Goal: Task Accomplishment & Management: Complete application form

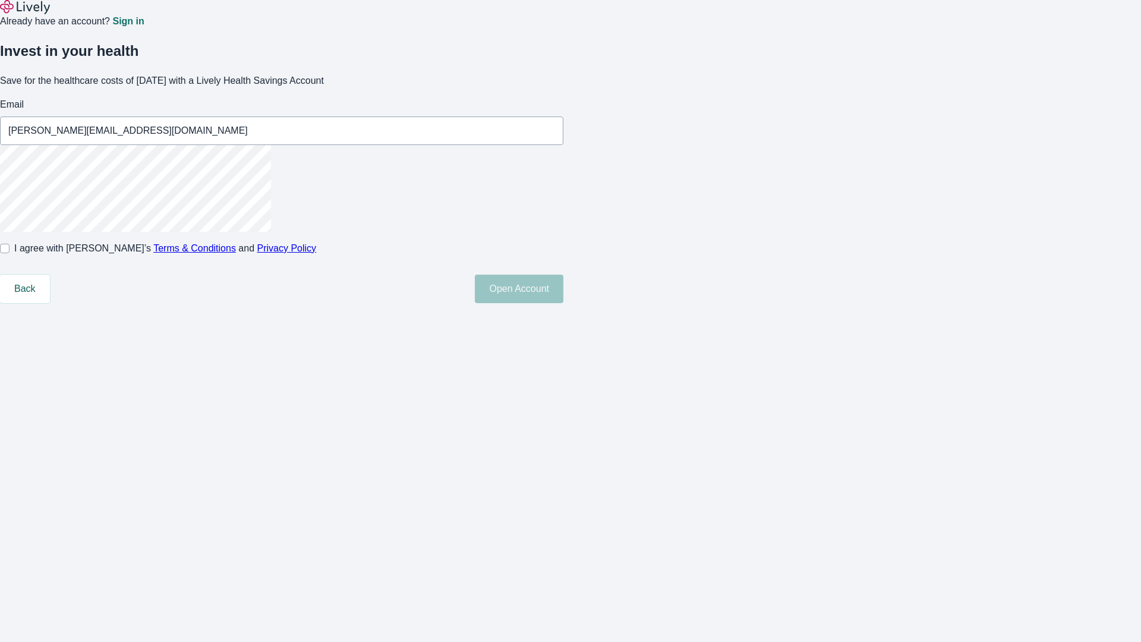
click at [10, 253] on input "I agree with Lively’s Terms & Conditions and Privacy Policy" at bounding box center [5, 249] width 10 height 10
checkbox input "true"
click at [563, 303] on button "Open Account" at bounding box center [519, 288] width 89 height 29
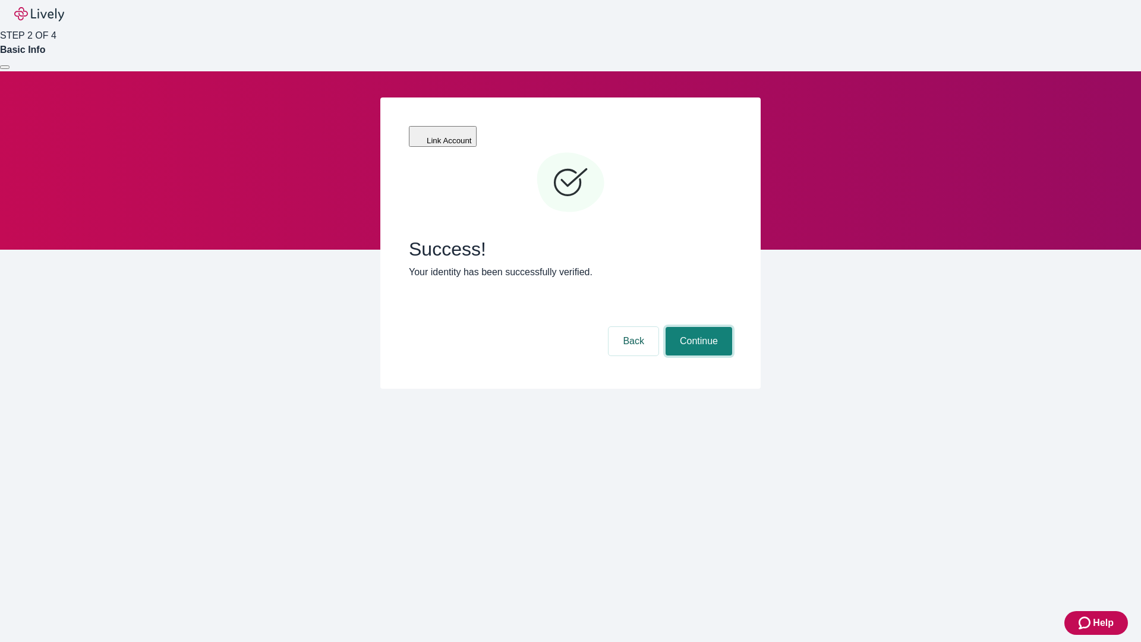
click at [697, 327] on button "Continue" at bounding box center [698, 341] width 67 height 29
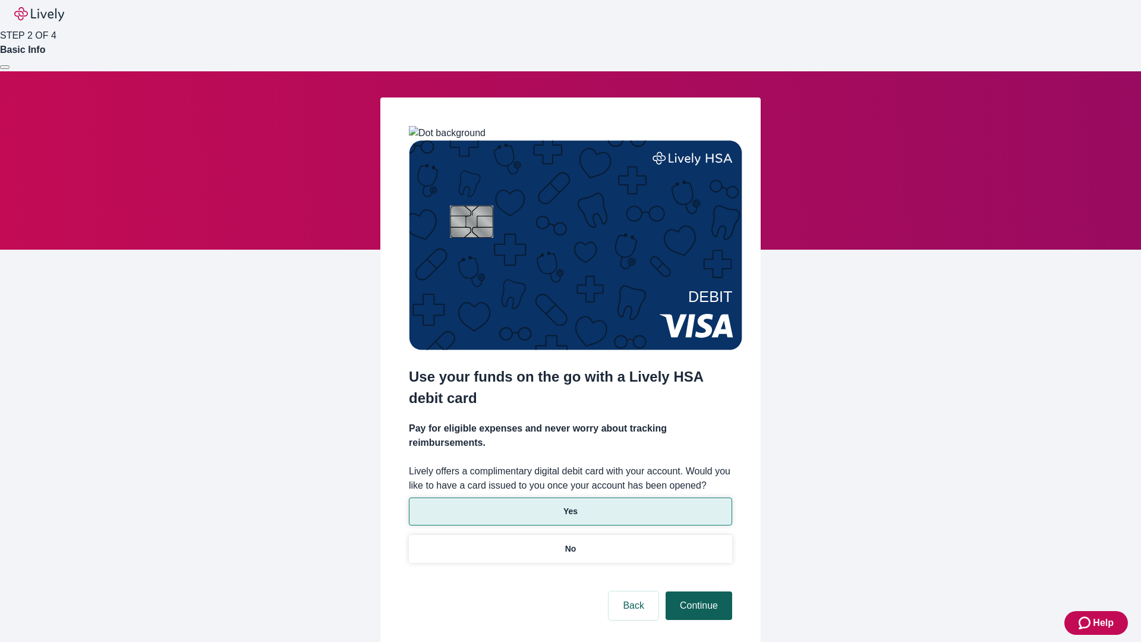
click at [570, 505] on p "Yes" at bounding box center [570, 511] width 14 height 12
click at [697, 591] on button "Continue" at bounding box center [698, 605] width 67 height 29
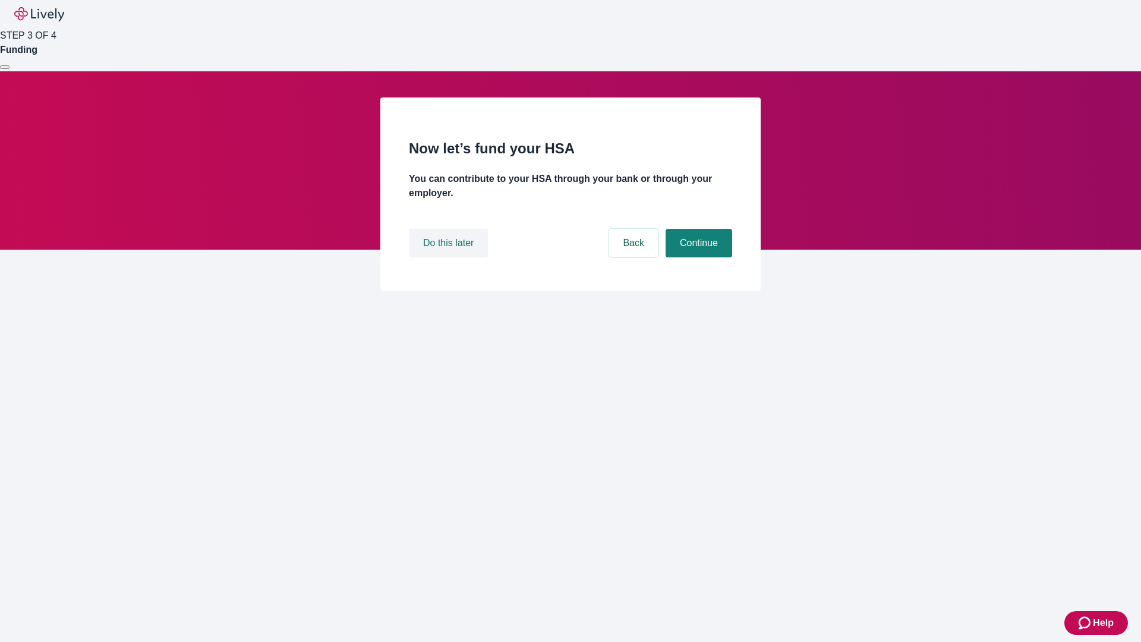
click at [450, 257] on button "Do this later" at bounding box center [448, 243] width 79 height 29
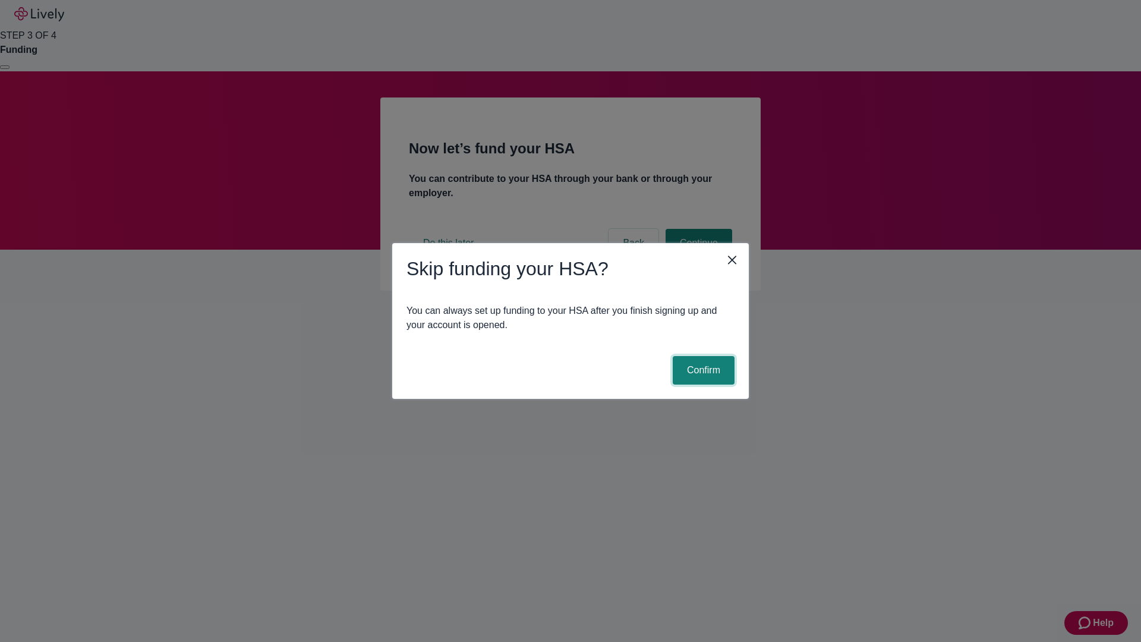
click at [702, 370] on button "Confirm" at bounding box center [704, 370] width 62 height 29
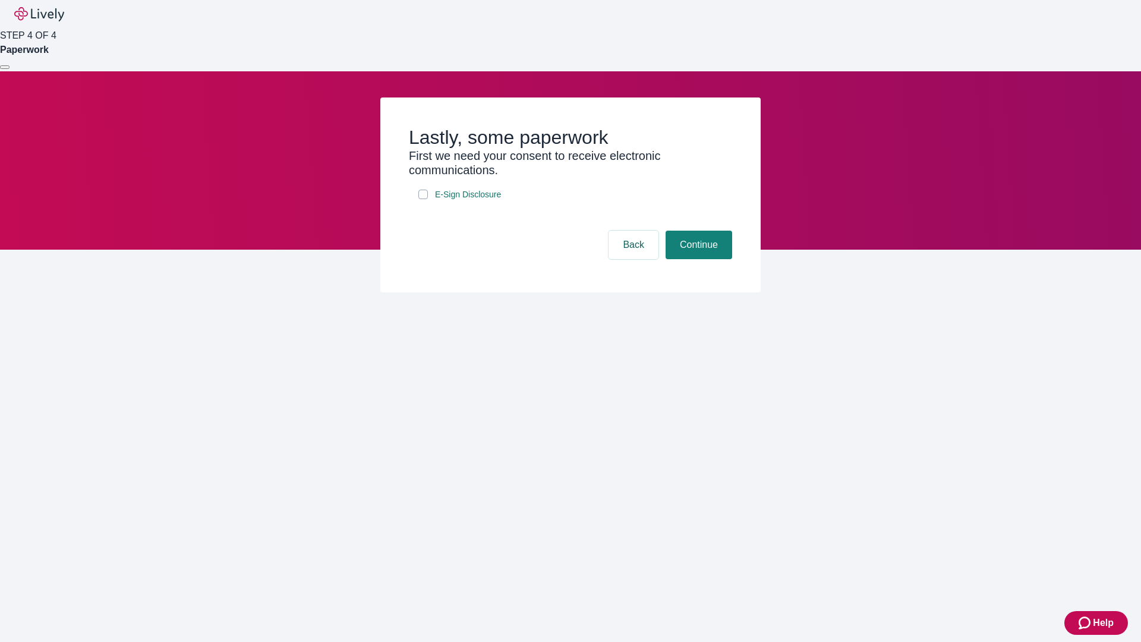
click at [423, 199] on input "E-Sign Disclosure" at bounding box center [423, 195] width 10 height 10
checkbox input "true"
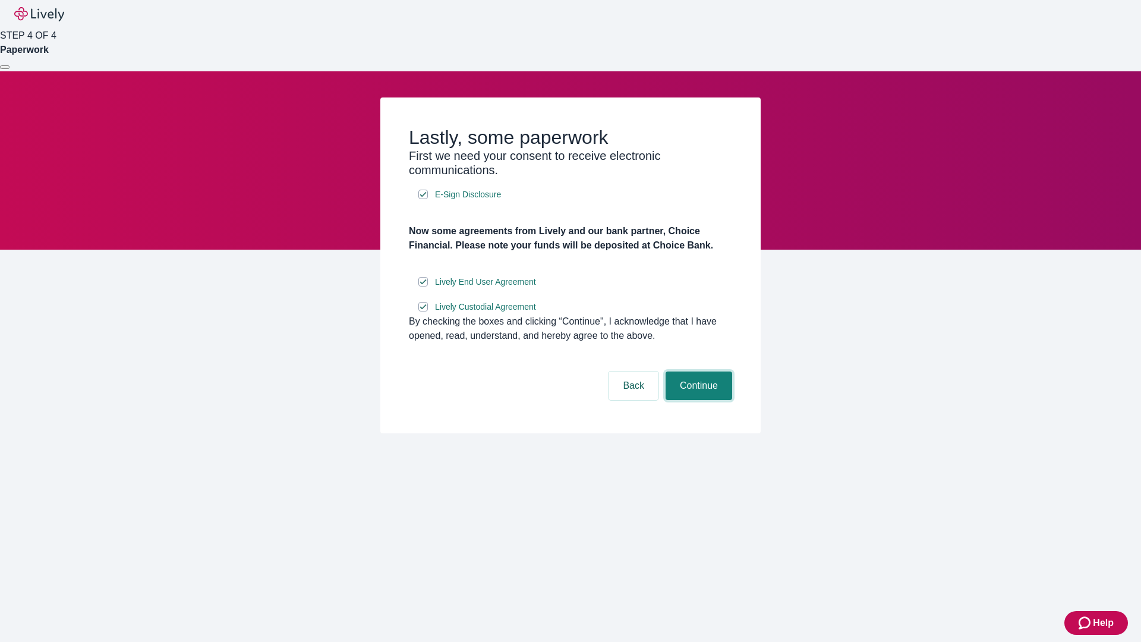
click at [697, 400] on button "Continue" at bounding box center [698, 385] width 67 height 29
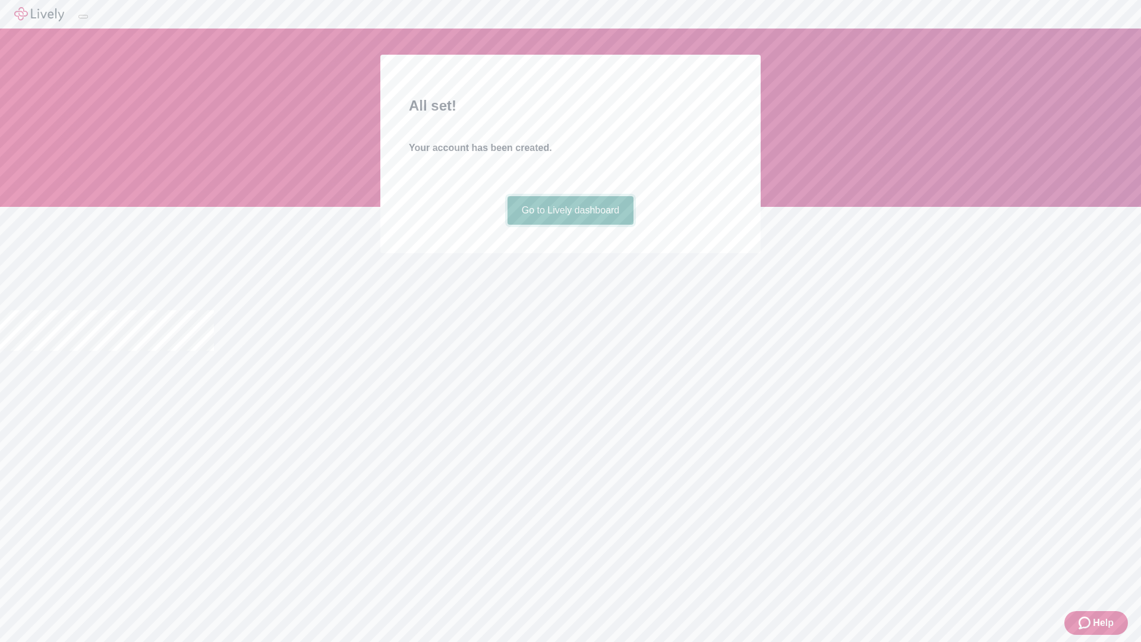
click at [570, 225] on link "Go to Lively dashboard" at bounding box center [570, 210] width 127 height 29
